Goal: Task Accomplishment & Management: Manage account settings

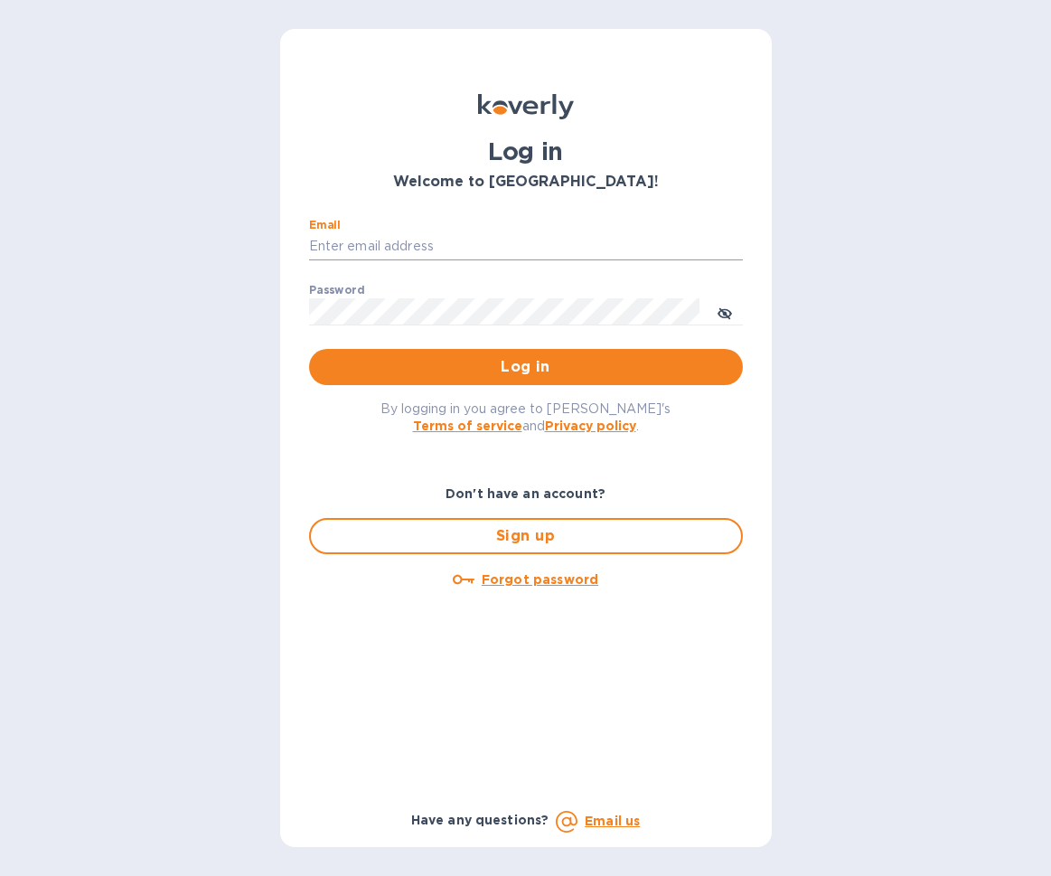
click at [521, 239] on input "Email" at bounding box center [526, 246] width 434 height 27
type input "brad@doddswineimports.com"
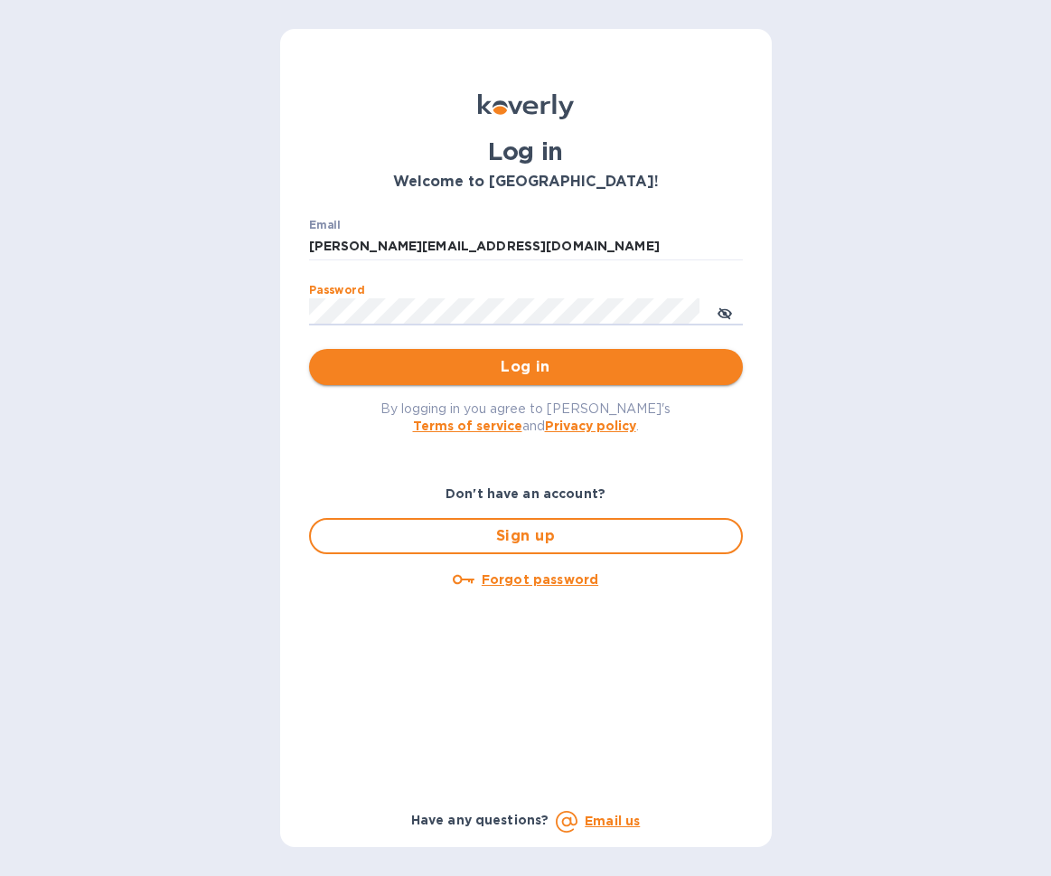
click at [544, 356] on span "Log in" at bounding box center [525, 367] width 405 height 22
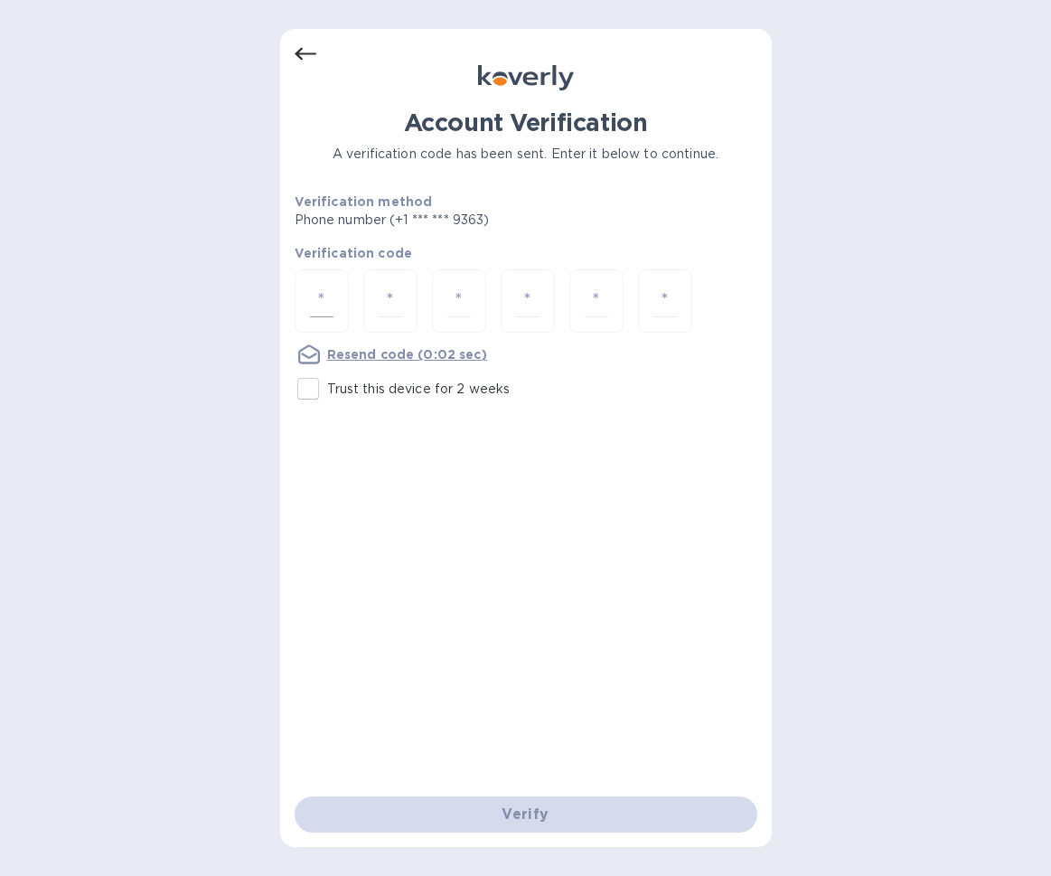
click at [333, 293] on input "number" at bounding box center [321, 301] width 23 height 33
type input "1"
type input "0"
type input "8"
type input "9"
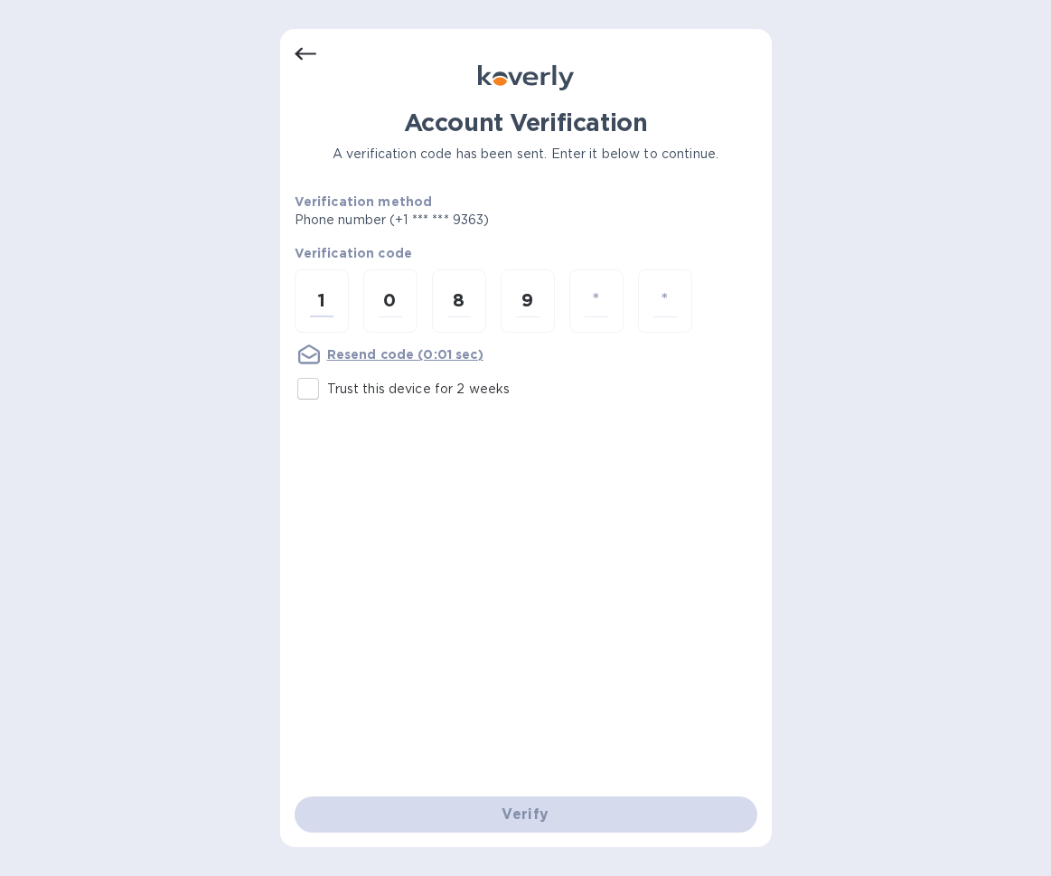
type input "5"
type input "9"
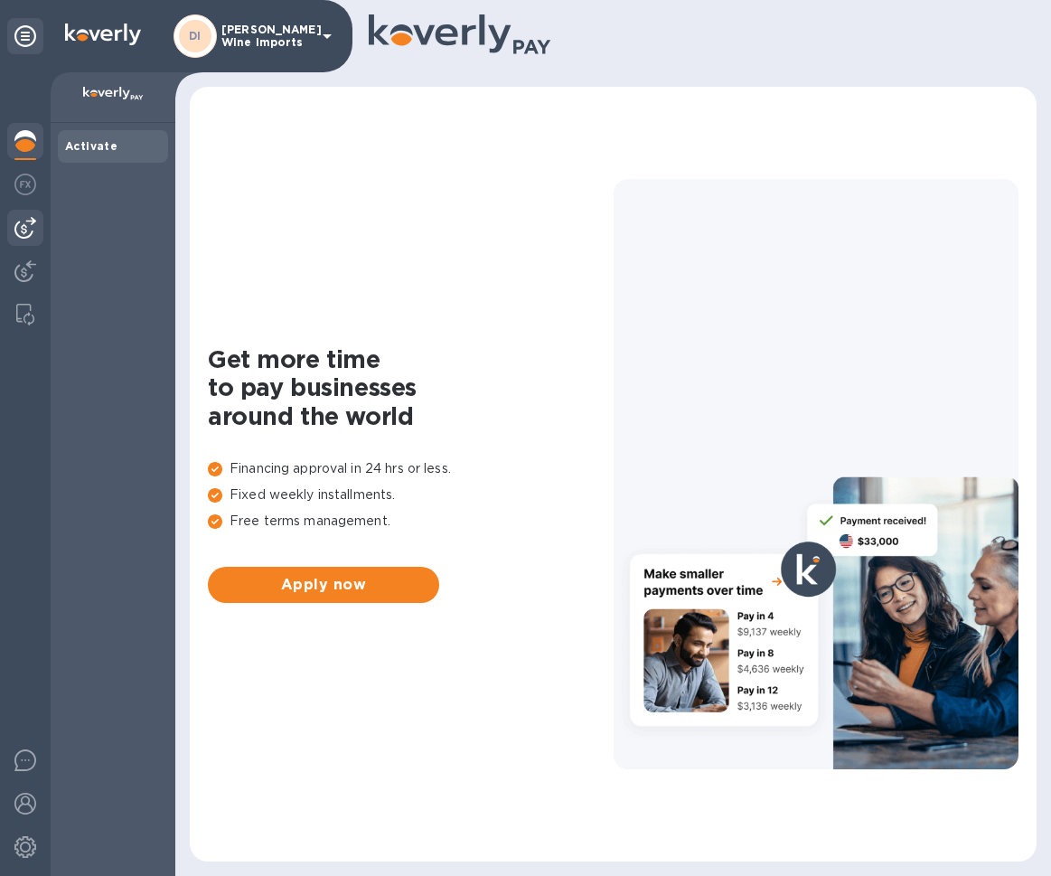
click at [25, 231] on img at bounding box center [25, 228] width 22 height 22
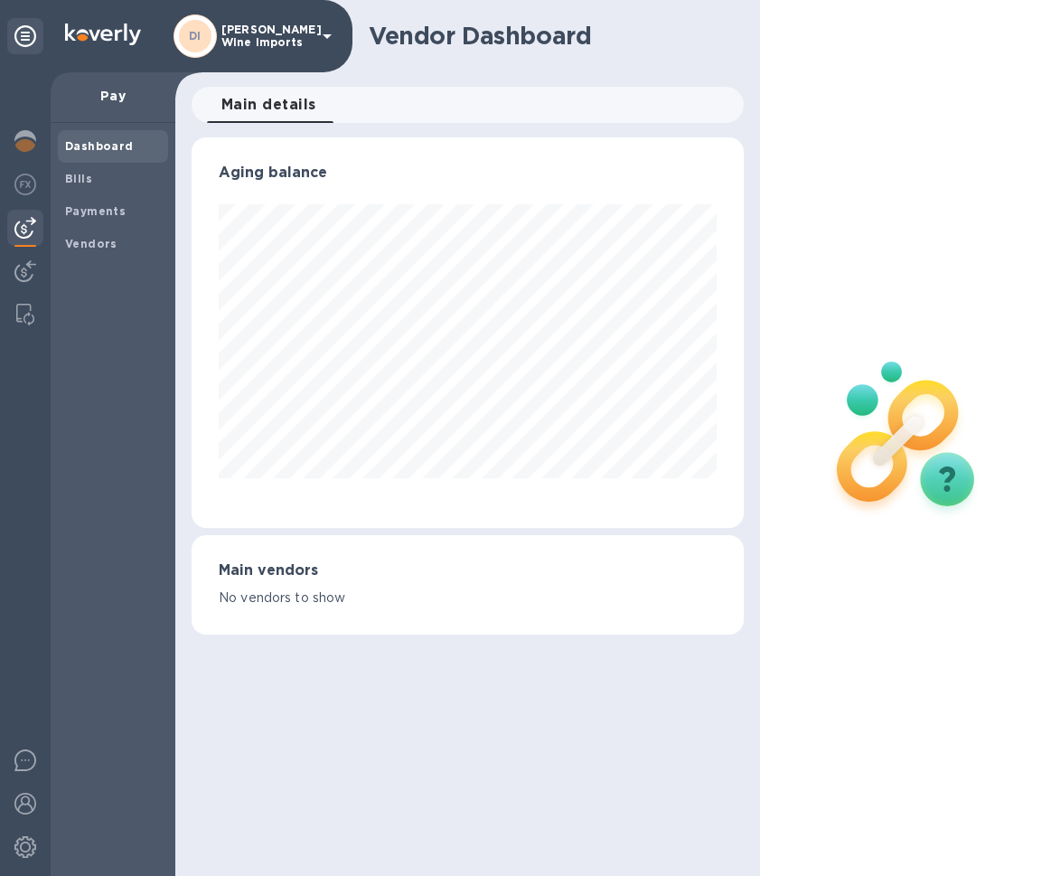
scroll to position [390, 553]
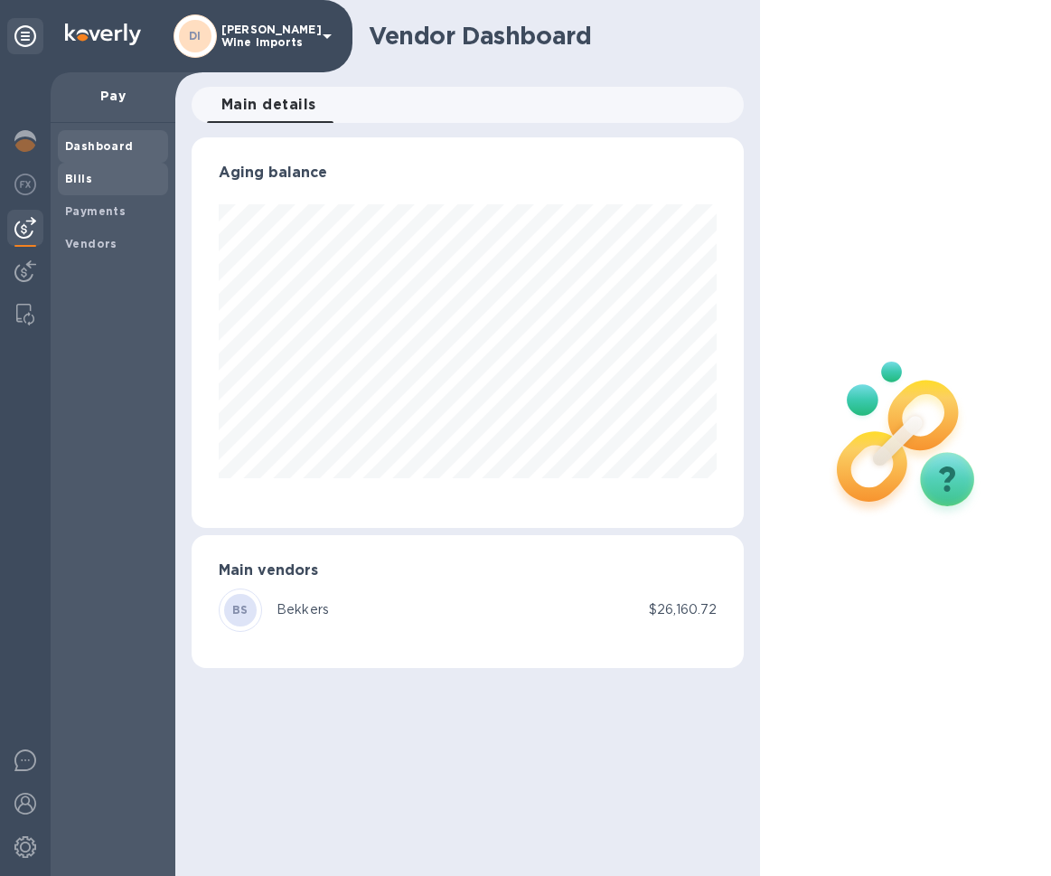
click at [88, 175] on b "Bills" at bounding box center [78, 179] width 27 height 14
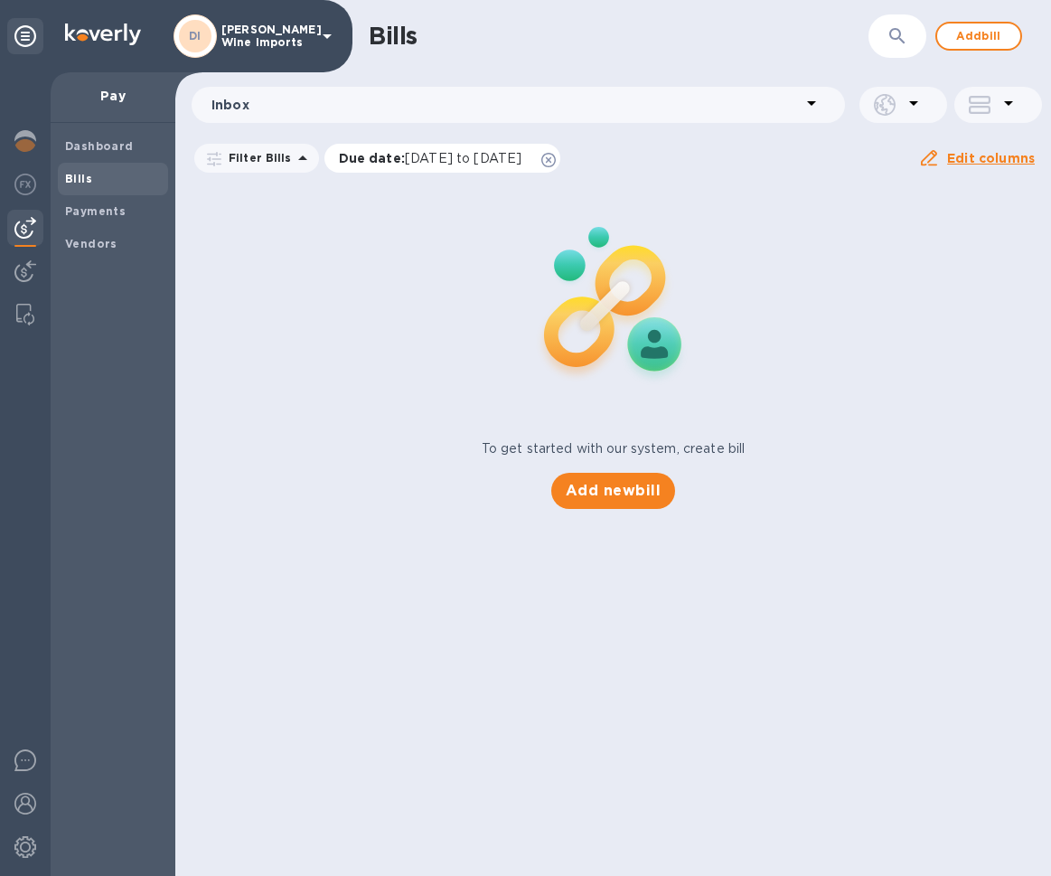
click at [463, 157] on span "[DATE] to [DATE]" at bounding box center [463, 158] width 117 height 14
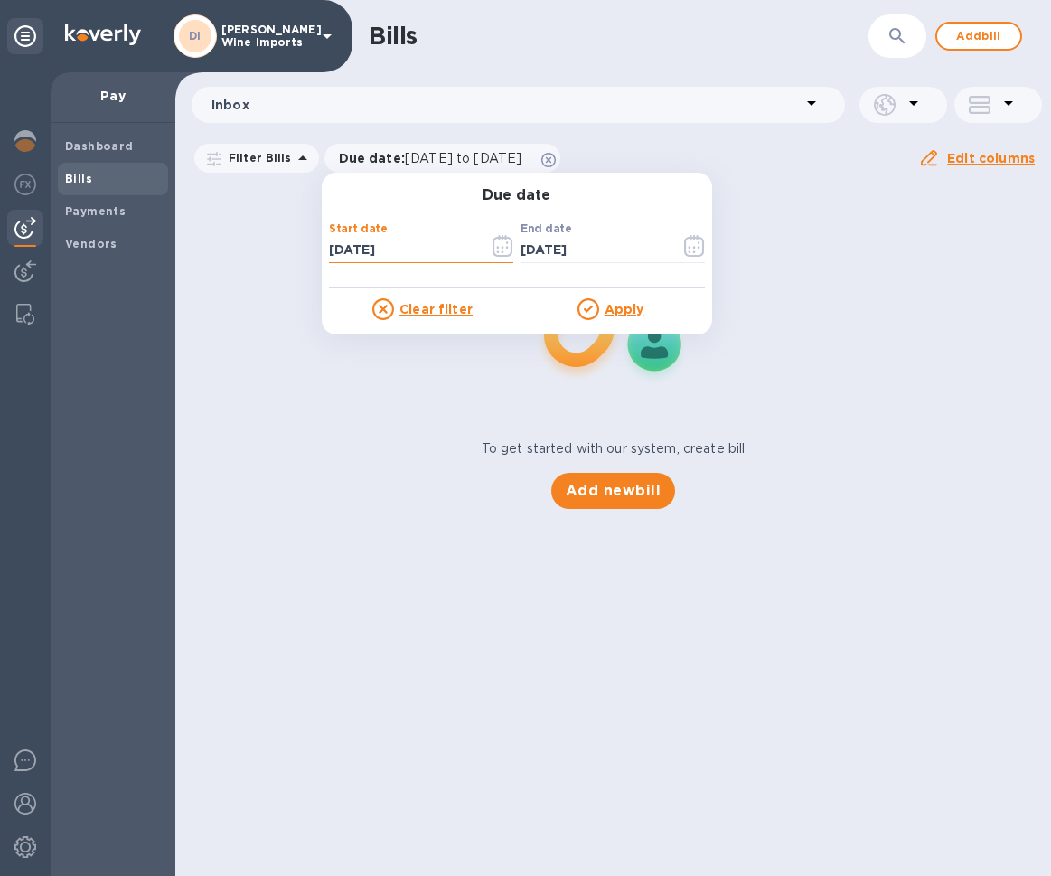
click at [404, 245] on input "[DATE]" at bounding box center [401, 250] width 145 height 27
type input "[DATE]"
click at [613, 312] on u "Apply" at bounding box center [624, 309] width 40 height 14
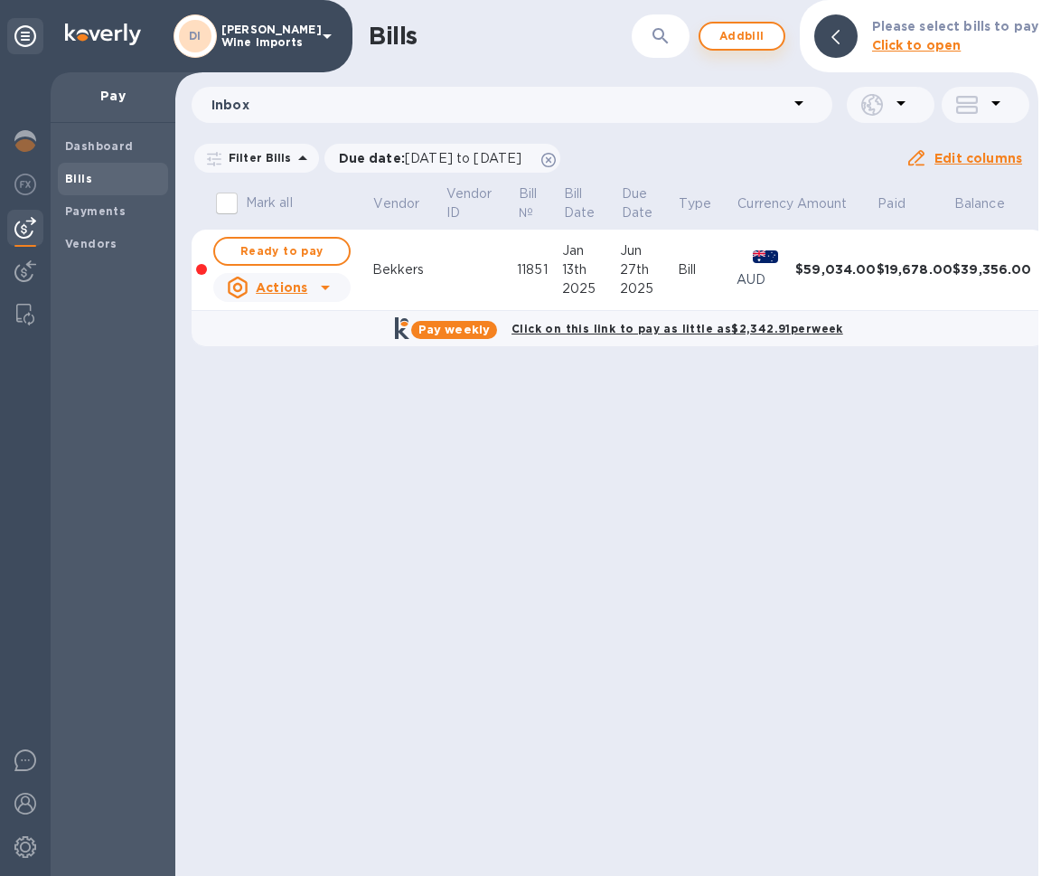
click at [743, 35] on span "Add bill" at bounding box center [742, 36] width 54 height 22
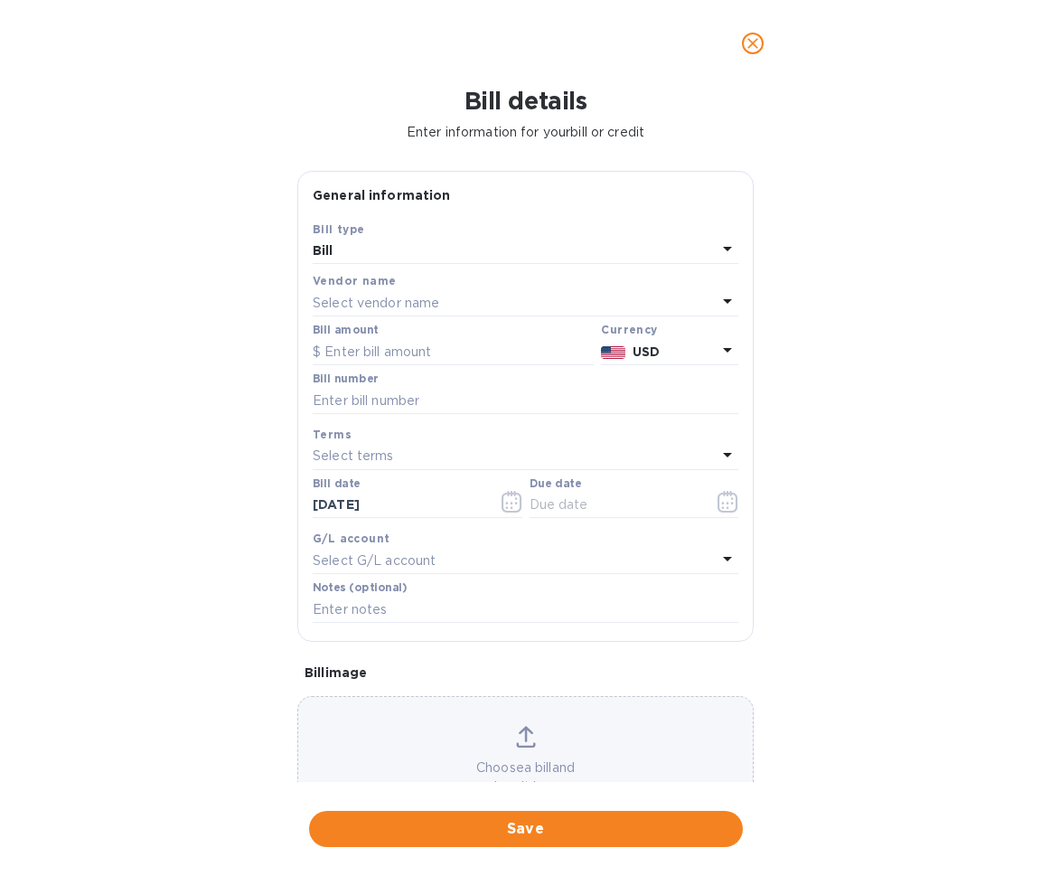
click at [403, 300] on p "Select vendor name" at bounding box center [376, 303] width 127 height 19
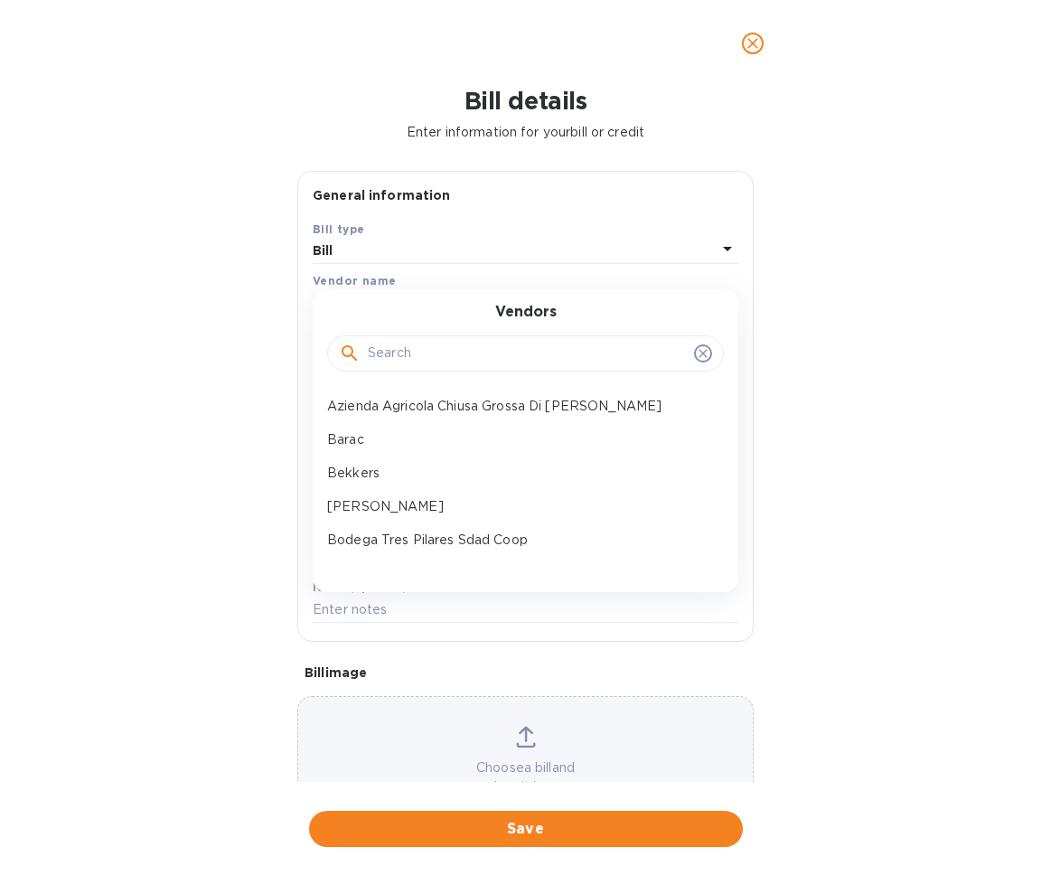
click at [420, 355] on input "text" at bounding box center [527, 353] width 319 height 27
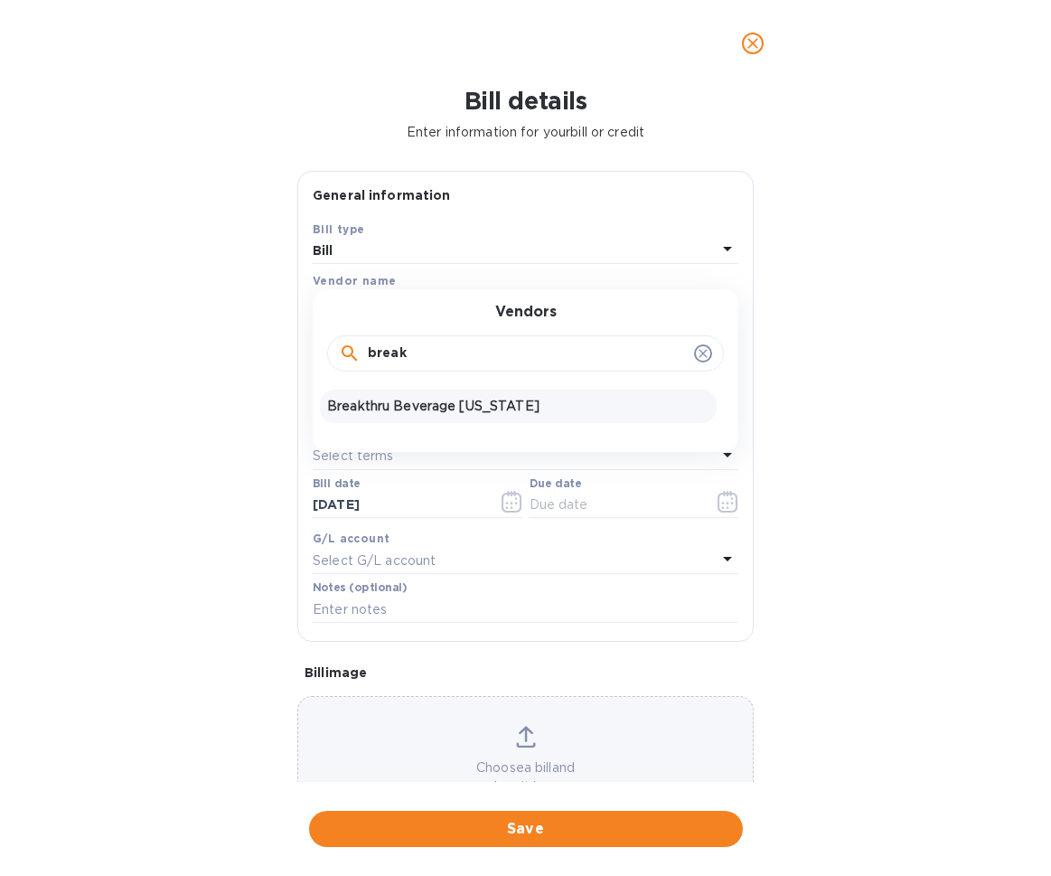
type input "break"
click at [405, 402] on p "Breakthru Beverage [US_STATE]" at bounding box center [518, 406] width 382 height 19
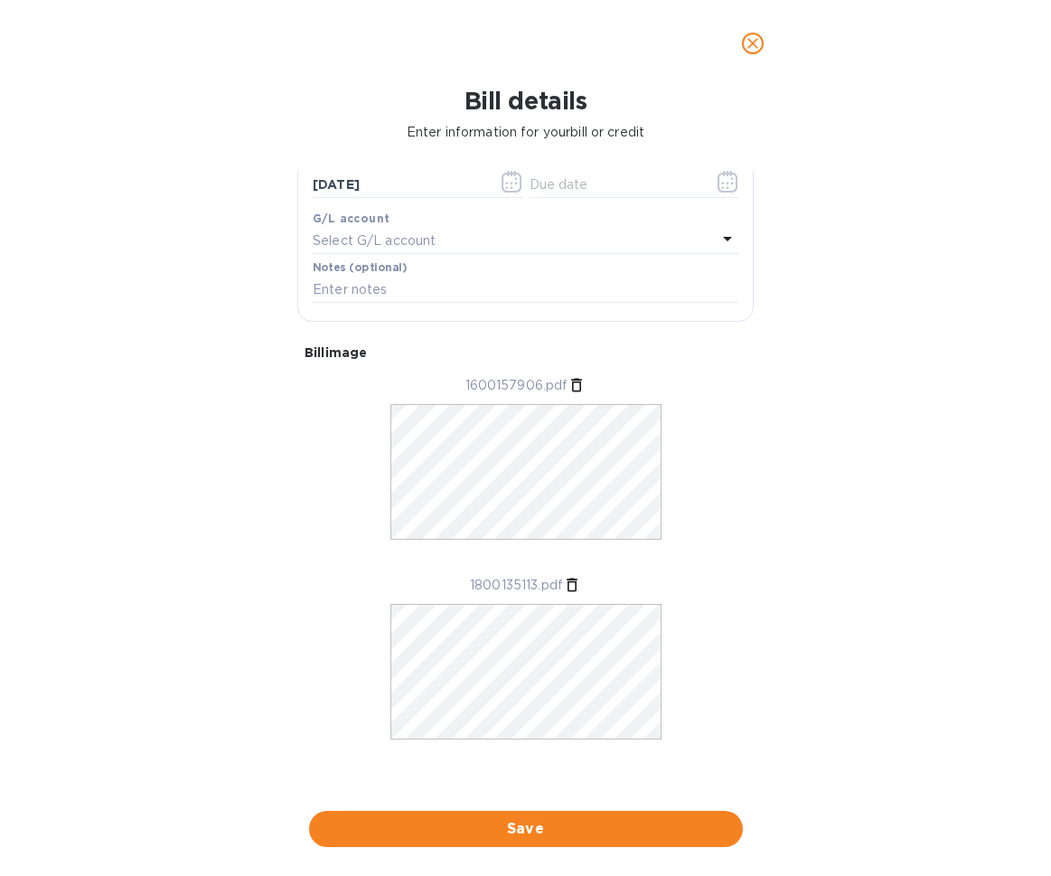
scroll to position [332, 0]
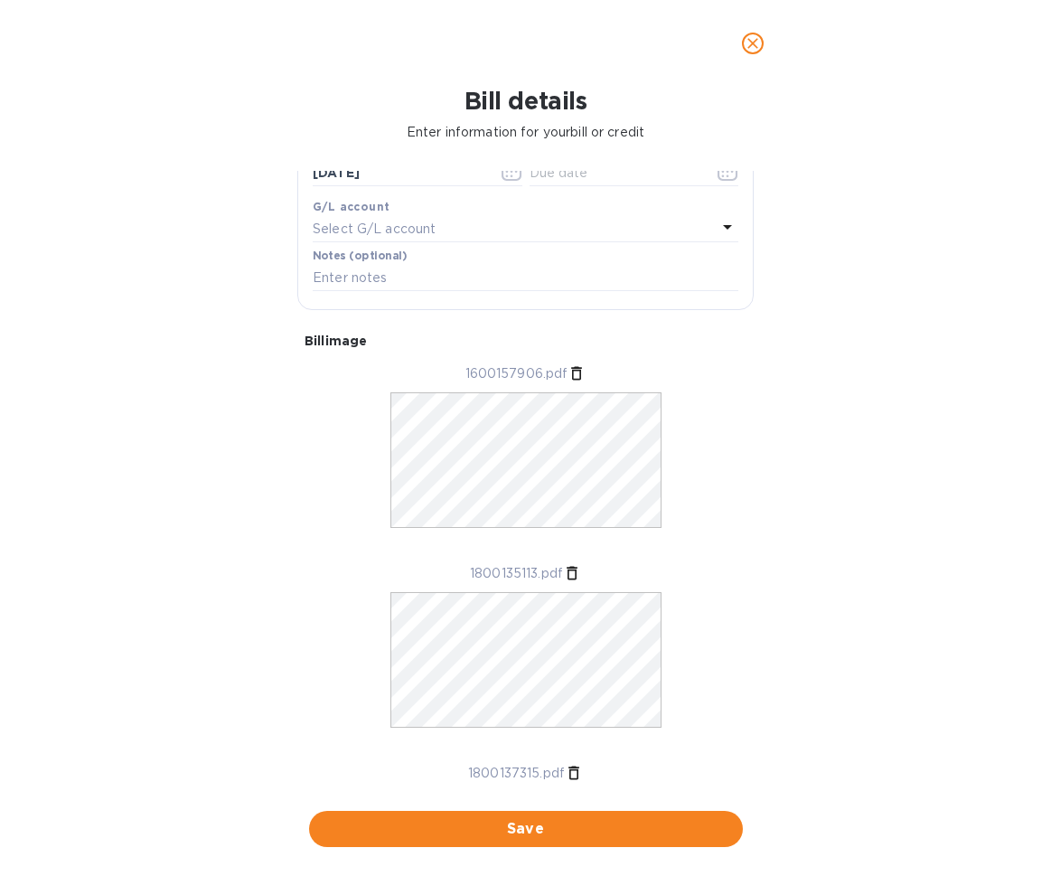
click at [567, 572] on icon at bounding box center [572, 573] width 18 height 18
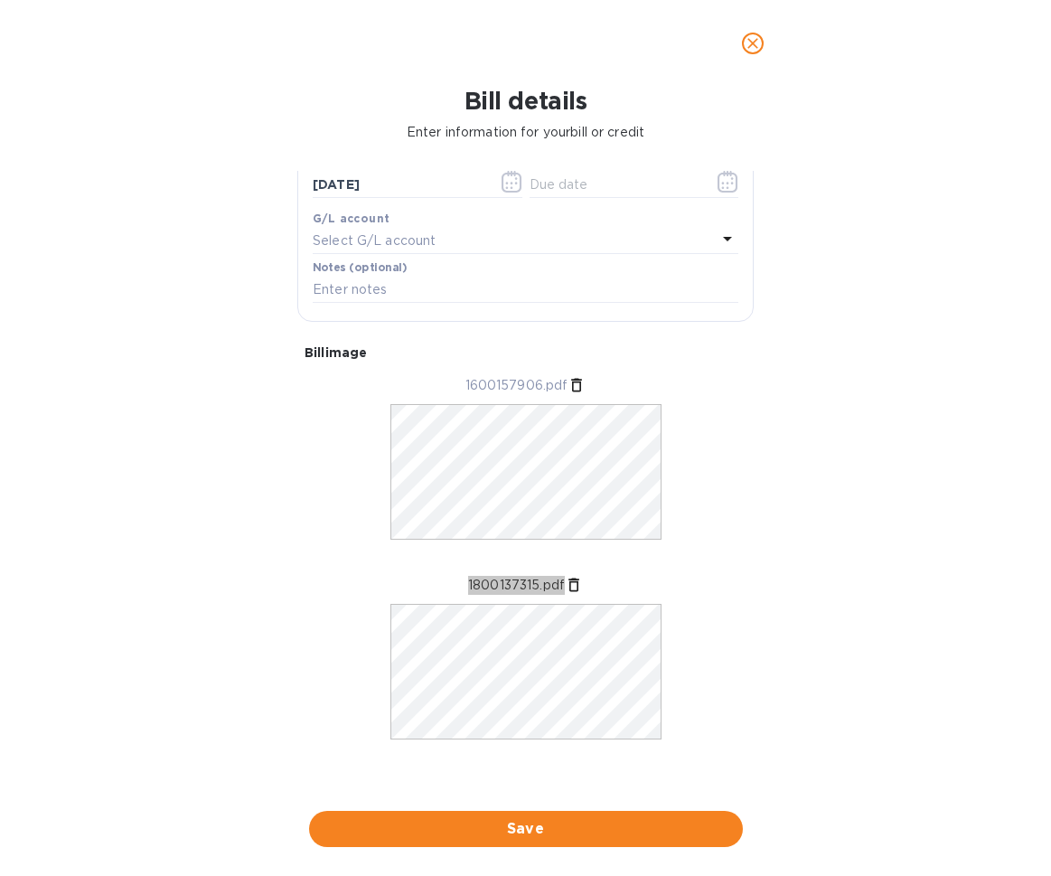
scroll to position [0, 0]
click at [571, 576] on icon at bounding box center [574, 585] width 18 height 18
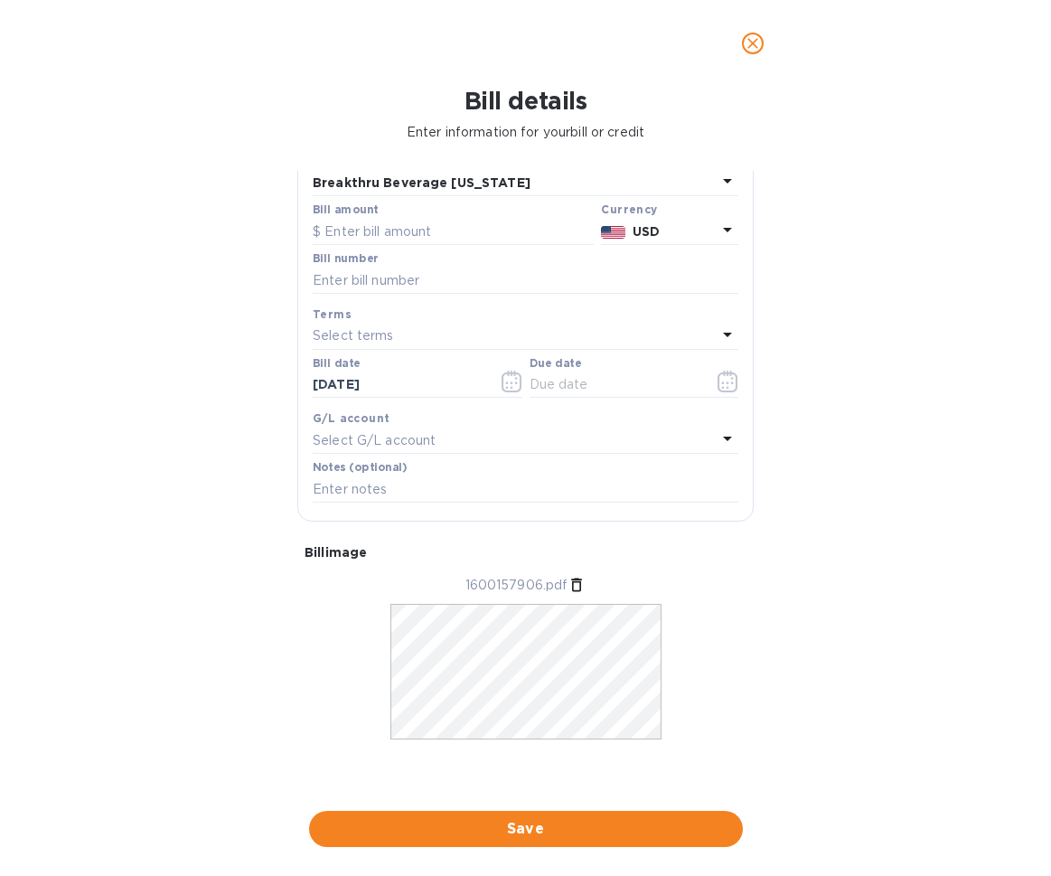
scroll to position [132, 0]
click at [571, 576] on icon at bounding box center [576, 585] width 18 height 18
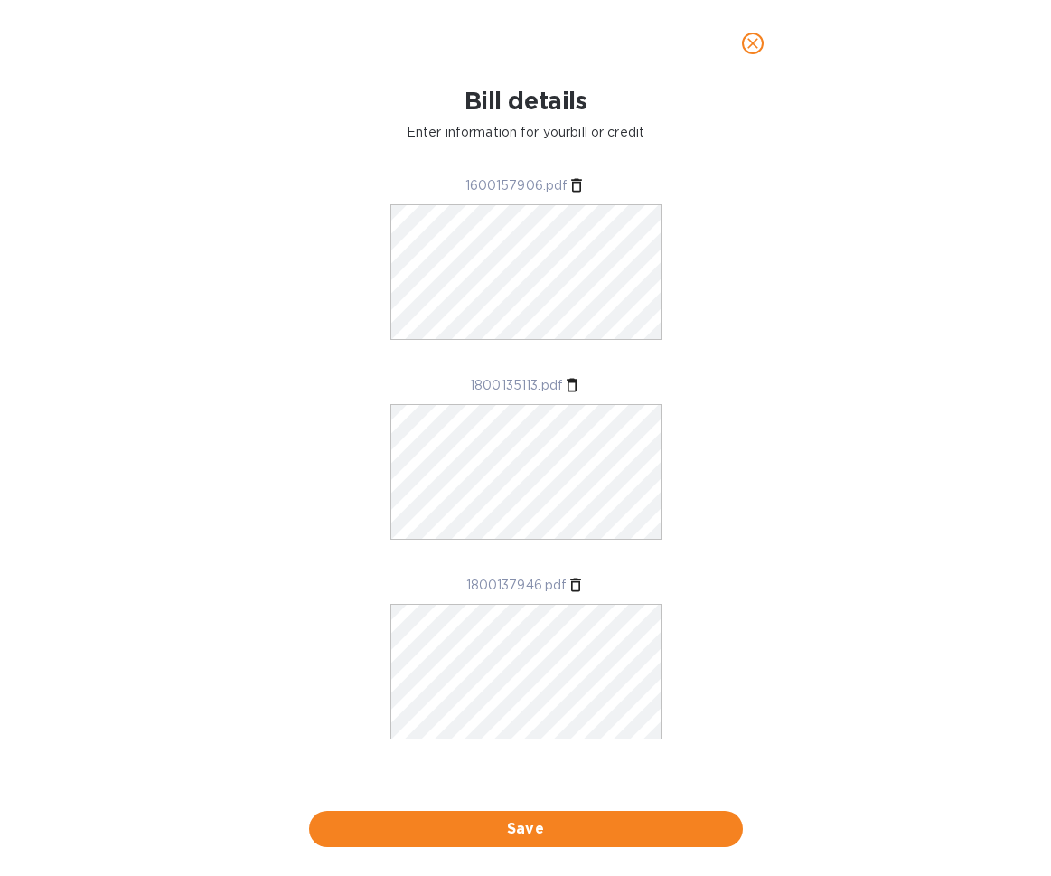
scroll to position [0, 0]
